Goal: Task Accomplishment & Management: Complete application form

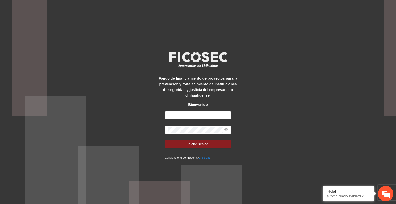
type input "**********"
click at [212, 143] on button "Iniciar sesión" at bounding box center [198, 144] width 66 height 8
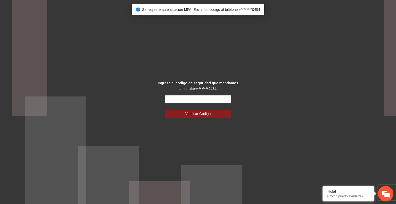
click at [183, 99] on input "text" at bounding box center [198, 99] width 66 height 8
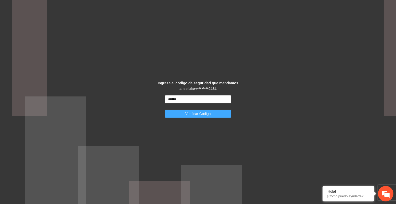
type input "******"
click at [193, 111] on span "Verificar Código" at bounding box center [198, 114] width 26 height 6
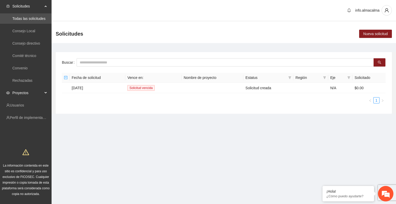
click at [26, 95] on span "Proyectos" at bounding box center [27, 93] width 30 height 10
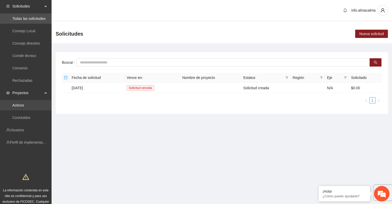
click at [24, 104] on link "Activos" at bounding box center [18, 105] width 12 height 4
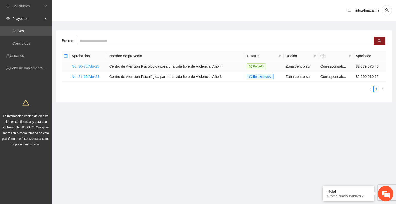
click at [89, 64] on link "No. 30-75/Abr-25" at bounding box center [86, 66] width 28 height 4
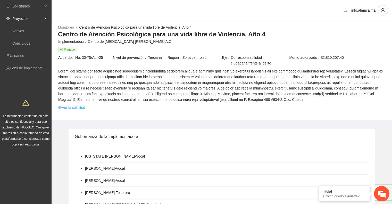
click at [75, 108] on link "Ver la solicitud" at bounding box center [71, 108] width 27 height 6
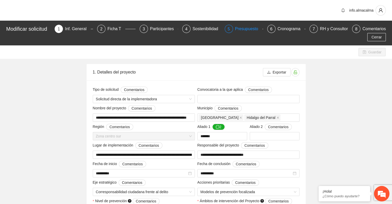
click at [242, 28] on div "Presupuesto" at bounding box center [248, 29] width 27 height 8
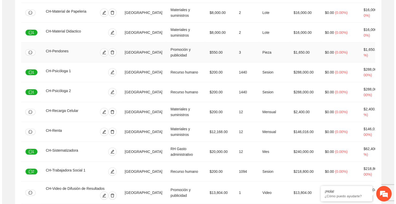
scroll to position [311, 0]
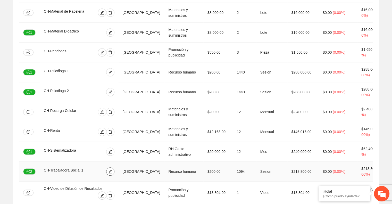
click at [111, 169] on icon "edit" at bounding box center [110, 171] width 4 height 4
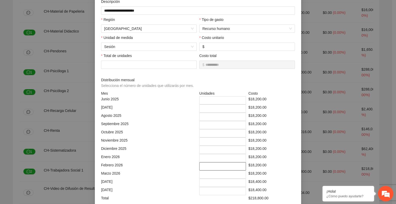
scroll to position [49, 0]
